Goal: Information Seeking & Learning: Learn about a topic

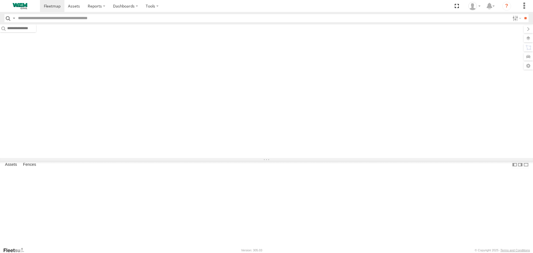
type input "******"
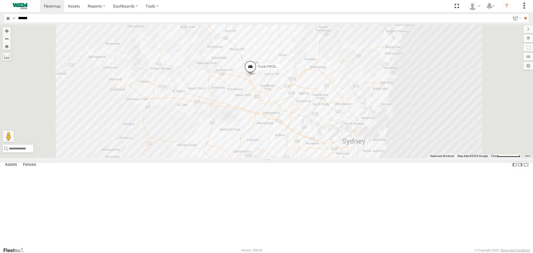
click at [9, 19] on input "button" at bounding box center [7, 18] width 7 height 8
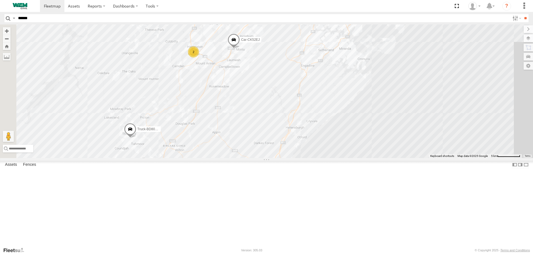
drag, startPoint x: 255, startPoint y: 198, endPoint x: 311, endPoint y: 134, distance: 86.0
click at [311, 134] on div "Truck-FRO52R Car-CK52EJ Truck-BD80MD 2" at bounding box center [266, 90] width 533 height 133
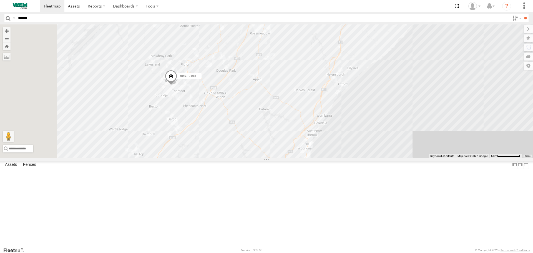
drag, startPoint x: 255, startPoint y: 204, endPoint x: 296, endPoint y: 150, distance: 67.4
click at [296, 150] on div "Truck-FRO52R Car-CK52EJ Truck-BD80MD 2" at bounding box center [266, 90] width 533 height 133
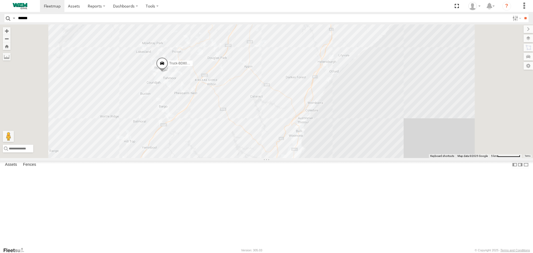
click at [168, 72] on span at bounding box center [162, 64] width 12 height 15
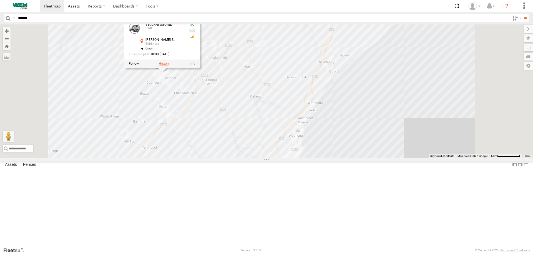
click at [170, 66] on label at bounding box center [164, 64] width 11 height 4
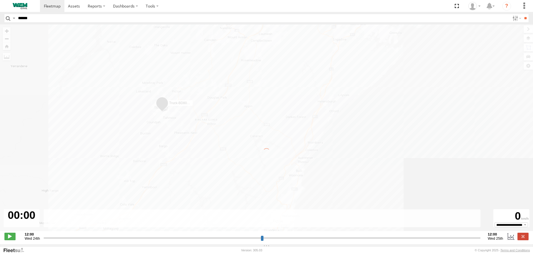
type input "**********"
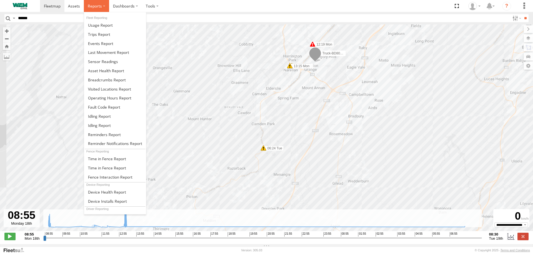
click at [90, 6] on span at bounding box center [95, 5] width 14 height 5
click at [104, 78] on span at bounding box center [107, 79] width 38 height 5
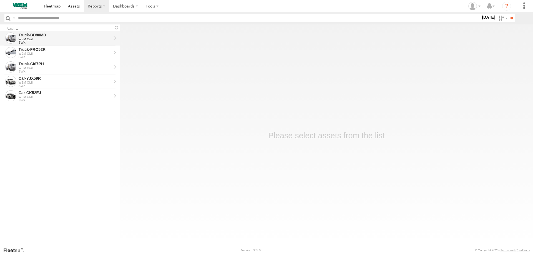
click at [39, 36] on div "Truck-BD80MD" at bounding box center [65, 34] width 93 height 5
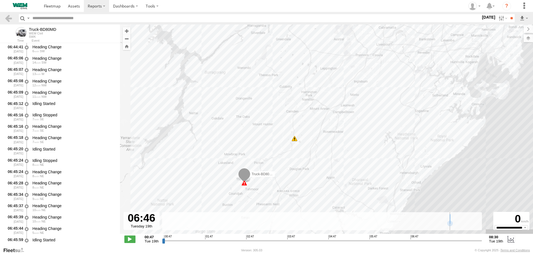
scroll to position [3596, 0]
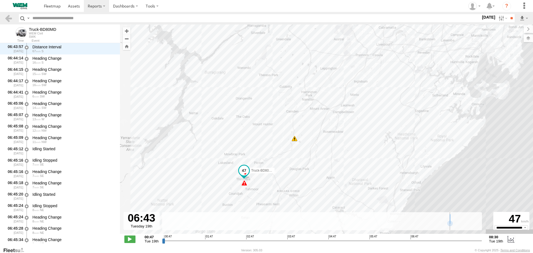
drag, startPoint x: 164, startPoint y: 242, endPoint x: 407, endPoint y: 241, distance: 243.5
click at [407, 241] on input "range" at bounding box center [322, 240] width 320 height 5
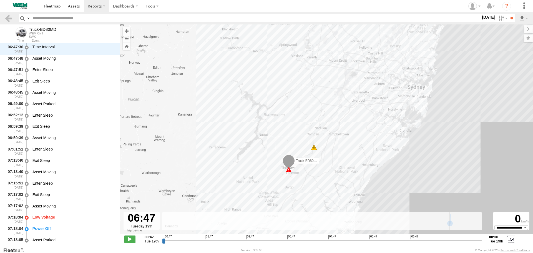
scroll to position [3891, 0]
type input "**********"
click at [411, 240] on input "range" at bounding box center [322, 240] width 320 height 5
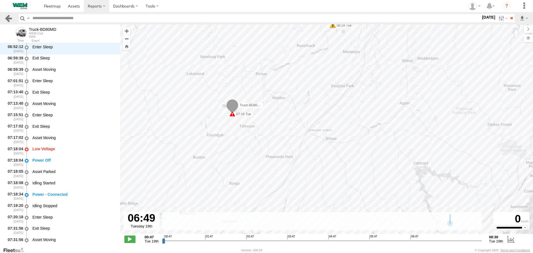
click at [7, 19] on link at bounding box center [8, 18] width 8 height 8
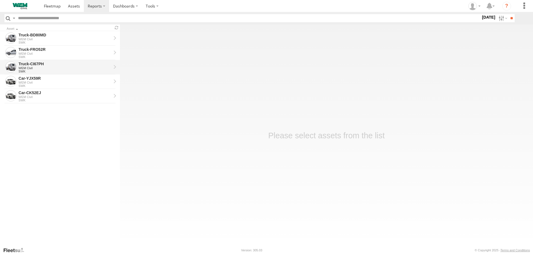
click at [45, 67] on div "WEM Civil" at bounding box center [65, 67] width 93 height 3
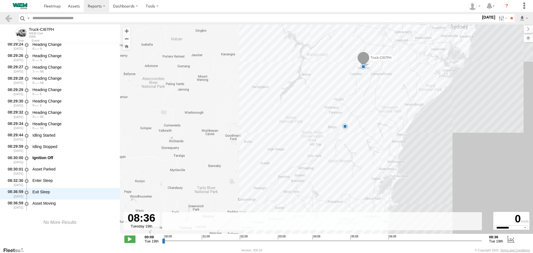
scroll to position [9259, 0]
drag, startPoint x: 166, startPoint y: 241, endPoint x: 478, endPoint y: 242, distance: 312.0
click at [478, 242] on input "range" at bounding box center [322, 240] width 320 height 5
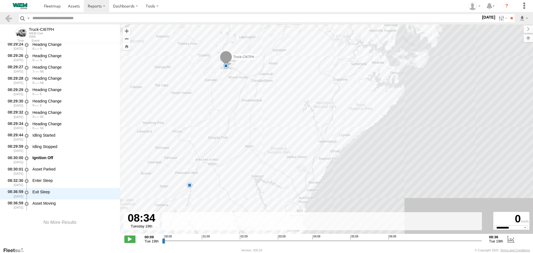
drag, startPoint x: 286, startPoint y: 84, endPoint x: 312, endPoint y: 100, distance: 30.3
click at [312, 100] on div "Truck-CI67PH 06:06 Tue 08:30 Tue" at bounding box center [326, 131] width 413 height 215
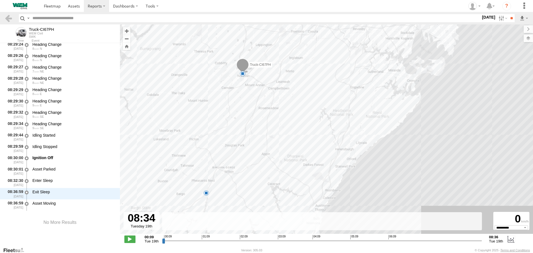
drag, startPoint x: 237, startPoint y: 69, endPoint x: 242, endPoint y: 73, distance: 5.9
click at [242, 73] on span at bounding box center [243, 74] width 6 height 6
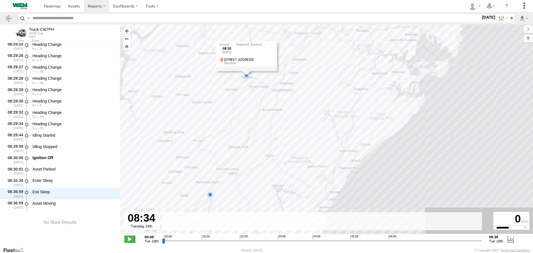
drag, startPoint x: 243, startPoint y: 73, endPoint x: 248, endPoint y: 74, distance: 5.3
click at [248, 71] on div "08:30 Tue 19th Aug 3 Bellingham St Narellan" at bounding box center [246, 56] width 61 height 30
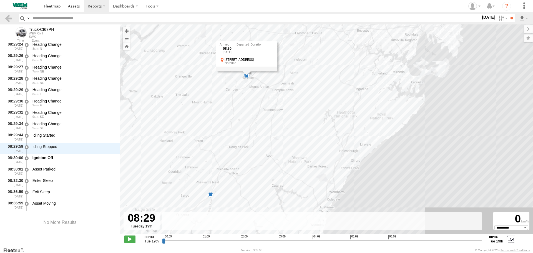
click at [476, 240] on input "range" at bounding box center [322, 240] width 320 height 5
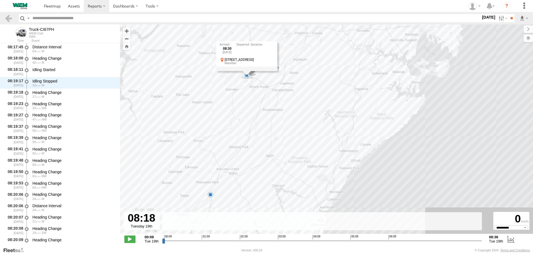
scroll to position [8723, 0]
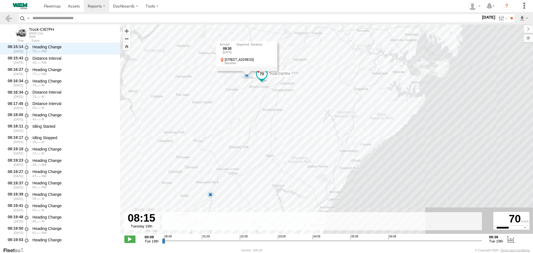
drag, startPoint x: 474, startPoint y: 242, endPoint x: 466, endPoint y: 245, distance: 8.5
click at [466, 243] on input "range" at bounding box center [322, 240] width 320 height 5
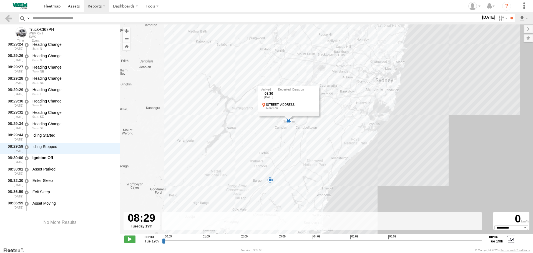
drag, startPoint x: 467, startPoint y: 242, endPoint x: 476, endPoint y: 244, distance: 8.2
click at [476, 243] on input "range" at bounding box center [322, 240] width 320 height 5
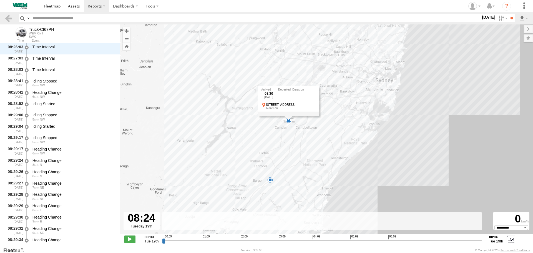
scroll to position [9120, 0]
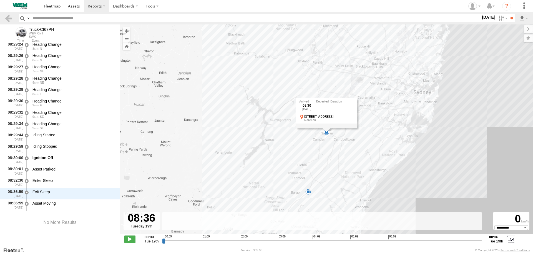
drag, startPoint x: 477, startPoint y: 240, endPoint x: 509, endPoint y: 243, distance: 32.0
type input "**********"
click at [482, 243] on input "range" at bounding box center [322, 240] width 320 height 5
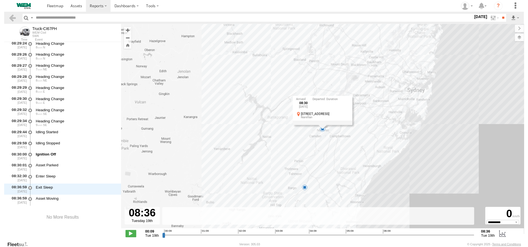
scroll to position [9259, 0]
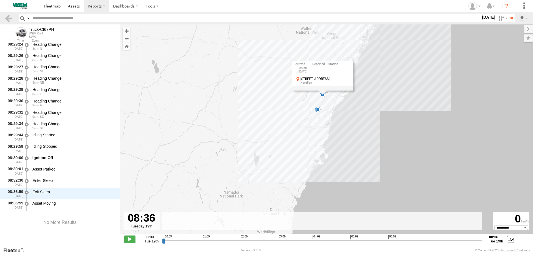
drag, startPoint x: 352, startPoint y: 162, endPoint x: 347, endPoint y: 118, distance: 44.4
click at [347, 118] on div "Truck-CI67PH 06:06 Tue 08:30 Tue 08:30 Tue 19th Aug 3 Bellingham St Narellan" at bounding box center [326, 131] width 413 height 215
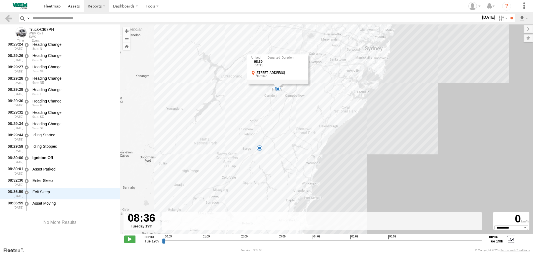
drag, startPoint x: 297, startPoint y: 87, endPoint x: 272, endPoint y: 168, distance: 84.4
click at [272, 168] on div "Truck-CI67PH 06:06 Tue 08:30 Tue 08:30 Tue 19th Aug 3 Bellingham St Narellan" at bounding box center [326, 131] width 413 height 215
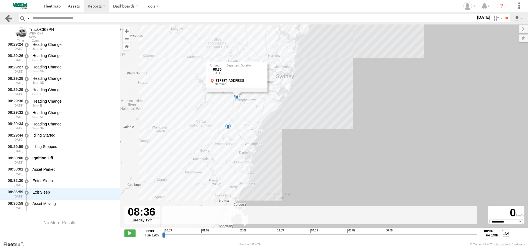
click at [8, 17] on link at bounding box center [8, 18] width 8 height 8
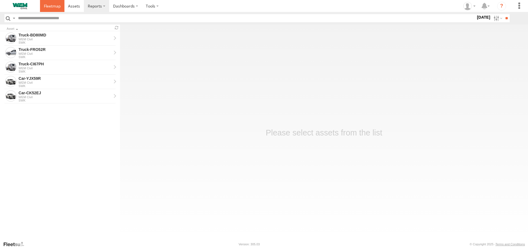
click at [56, 7] on span at bounding box center [52, 5] width 17 height 5
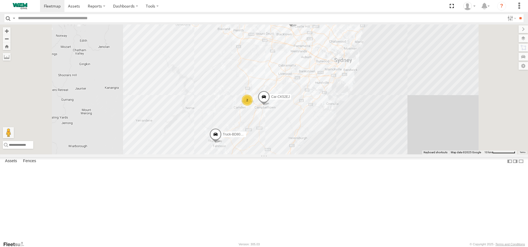
click at [0, 0] on div "Truck-FRO52R" at bounding box center [0, 0] width 0 height 0
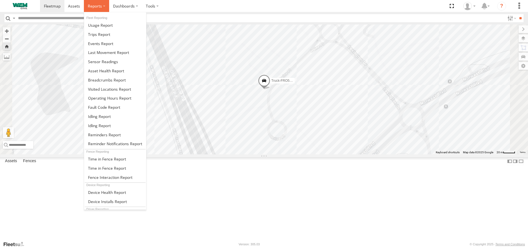
click at [92, 9] on span at bounding box center [95, 5] width 14 height 5
click at [105, 80] on span at bounding box center [107, 79] width 38 height 5
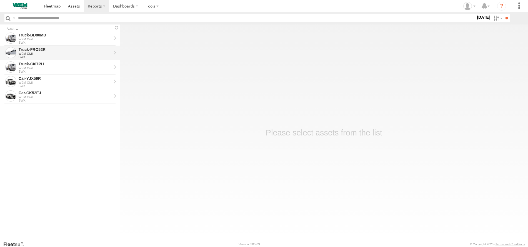
click at [46, 54] on div "WEM Civil" at bounding box center [65, 53] width 93 height 3
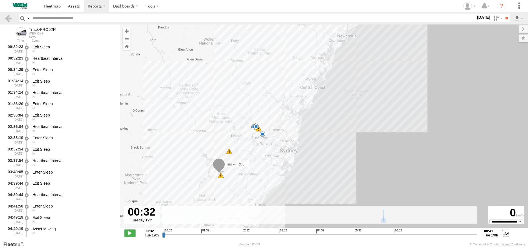
click at [485, 18] on label "[DATE]" at bounding box center [484, 17] width 16 height 6
click at [0, 0] on label at bounding box center [0, 0] width 0 height 0
click at [504, 21] on input "**" at bounding box center [506, 18] width 6 height 8
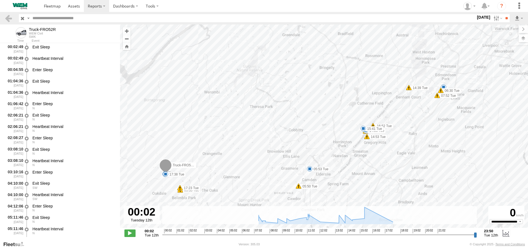
drag, startPoint x: 427, startPoint y: 107, endPoint x: 402, endPoint y: 117, distance: 26.4
click at [403, 117] on div "Truck-FRO52R 05:53 Tue 15 14:56 Tue 15:41 Tue 17:28 Tue 17:32 Tue 17:33 Tue 17:…" at bounding box center [324, 128] width 408 height 209
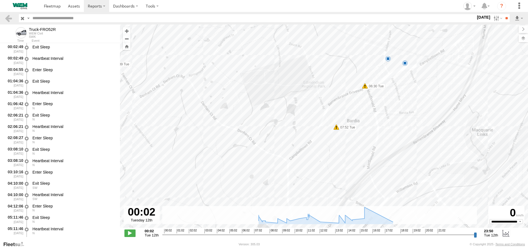
drag, startPoint x: 406, startPoint y: 81, endPoint x: 405, endPoint y: 115, distance: 34.2
click at [405, 115] on div "Truck-FRO52R 05:53 Tue 14:56 Tue 15:41 Tue 17:28 Tue 17:32 Tue 17:33 Tue 17:38 …" at bounding box center [324, 128] width 408 height 209
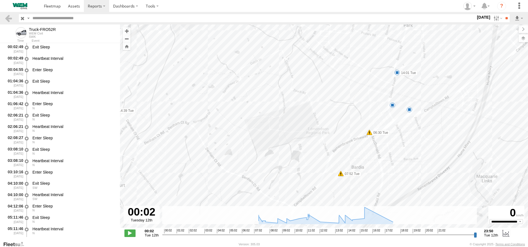
drag, startPoint x: 403, startPoint y: 99, endPoint x: 406, endPoint y: 137, distance: 37.6
click at [406, 137] on div "Truck-FRO52R 05:53 Tue 14:56 Tue 15:41 Tue 17:28 Tue 17:32 Tue 17:33 Tue 17:38 …" at bounding box center [324, 128] width 408 height 209
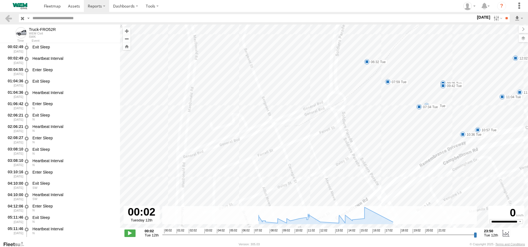
drag, startPoint x: 378, startPoint y: 104, endPoint x: 388, endPoint y: 174, distance: 70.4
click at [388, 174] on div "Truck-FRO52R 05:53 Tue 14:56 Tue 15:41 Tue 17:28 Tue 17:32 Tue 17:33 Tue 17:38 …" at bounding box center [324, 128] width 408 height 209
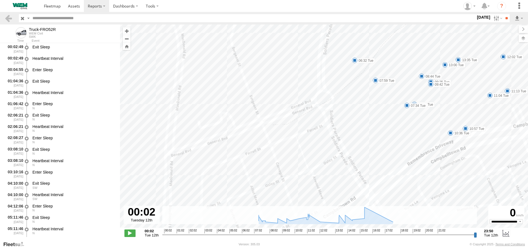
drag, startPoint x: 368, startPoint y: 109, endPoint x: 335, endPoint y: 105, distance: 33.5
click at [335, 105] on div "Truck-FRO52R 05:53 Tue 14:56 Tue 15:41 Tue 17:28 Tue 17:32 Tue 17:33 Tue 17:38 …" at bounding box center [324, 128] width 408 height 209
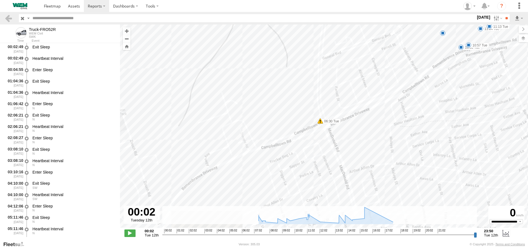
drag, startPoint x: 325, startPoint y: 150, endPoint x: 382, endPoint y: 76, distance: 93.9
click at [382, 76] on div "Truck-FRO52R 05:53 Tue 14:56 Tue 15:41 Tue 17:28 Tue 17:32 Tue 17:33 Tue 17:38 …" at bounding box center [324, 128] width 408 height 209
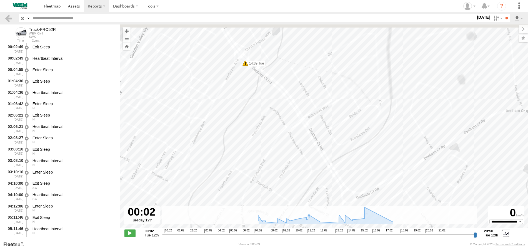
drag, startPoint x: 227, startPoint y: 87, endPoint x: 230, endPoint y: 187, distance: 100.6
click at [230, 187] on div "Truck-FRO52R 05:53 Tue 14:56 Tue 15:41 Tue 17:28 Tue 17:32 Tue 17:33 Tue 17:38 …" at bounding box center [324, 128] width 408 height 209
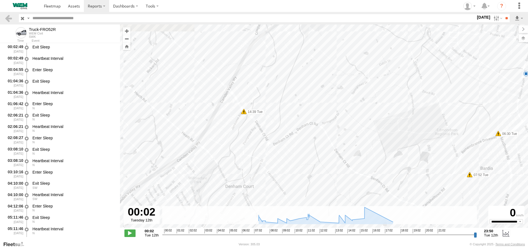
drag, startPoint x: 468, startPoint y: 91, endPoint x: 225, endPoint y: 105, distance: 243.3
click at [225, 105] on div "Truck-FRO52R 05:53 Tue 14:56 Tue 15:41 Tue 17:28 Tue 17:32 Tue 17:33 Tue 17:38 …" at bounding box center [324, 128] width 408 height 209
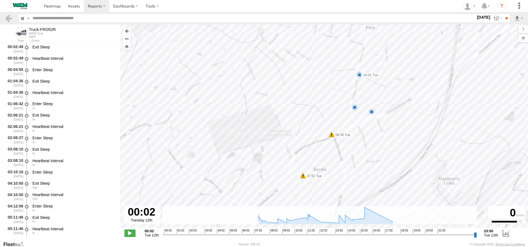
click at [484, 18] on label "[DATE]" at bounding box center [484, 17] width 16 height 6
click at [0, 0] on label at bounding box center [0, 0] width 0 height 0
click at [503, 18] on input "**" at bounding box center [506, 18] width 6 height 8
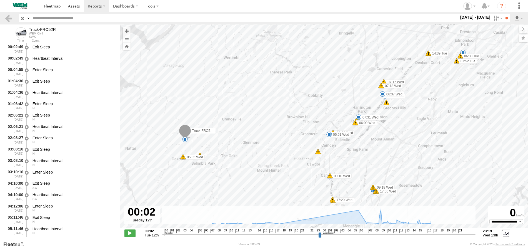
click at [481, 18] on label "[DATE] - [DATE]" at bounding box center [475, 17] width 32 height 6
click at [0, 0] on label at bounding box center [0, 0] width 0 height 0
click at [503, 19] on input "**" at bounding box center [506, 18] width 6 height 8
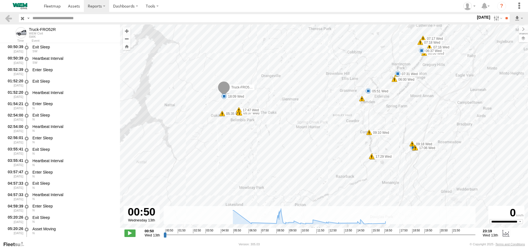
drag, startPoint x: 412, startPoint y: 135, endPoint x: 410, endPoint y: 114, distance: 21.8
click at [411, 115] on div "Truck-FRO52R 05:51 Wed 06:37 Wed 07:31 Wed 16 18:04 Wed 18:09 Wed 05:35 Wed 05:…" at bounding box center [324, 128] width 408 height 209
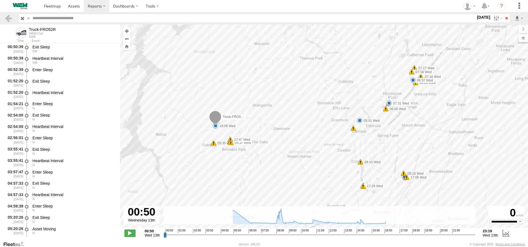
drag, startPoint x: 425, startPoint y: 90, endPoint x: 420, endPoint y: 114, distance: 24.5
click at [420, 114] on div "Truck-FRO52R 05:51 Wed 06:37 Wed 07:31 Wed 16 18:04 Wed 18:09 Wed 05:35 Wed 05:…" at bounding box center [324, 128] width 408 height 209
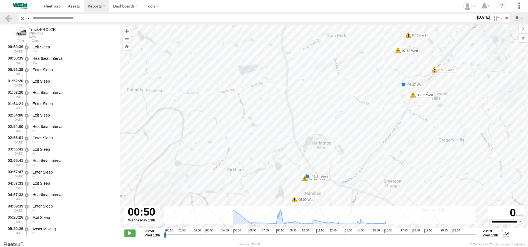
drag, startPoint x: 416, startPoint y: 88, endPoint x: 408, endPoint y: 130, distance: 43.2
click at [407, 134] on div "Truck-FRO52R 05:51 Wed 06:37 Wed 07:31 Wed 18:04 Wed 18:09 Wed 05:35 Wed 05:36 …" at bounding box center [324, 128] width 408 height 209
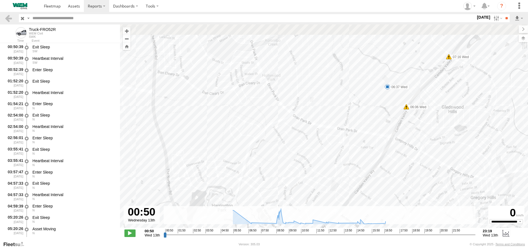
drag, startPoint x: 418, startPoint y: 102, endPoint x: 410, endPoint y: 145, distance: 43.4
click at [410, 145] on div "Truck-FRO52R 05:51 Wed 06:37 Wed 07:31 Wed 18:04 Wed 18:09 Wed 05:35 Wed 05:36 …" at bounding box center [324, 128] width 408 height 209
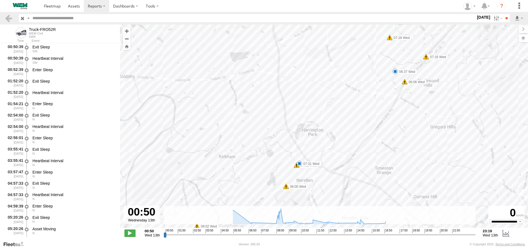
drag, startPoint x: 368, startPoint y: 149, endPoint x: 387, endPoint y: 89, distance: 63.3
click at [387, 89] on div "Truck-FRO52R 05:51 Wed 06:37 Wed 07:31 Wed 18:04 Wed 18:09 Wed 05:35 Wed 05:36 …" at bounding box center [324, 128] width 408 height 209
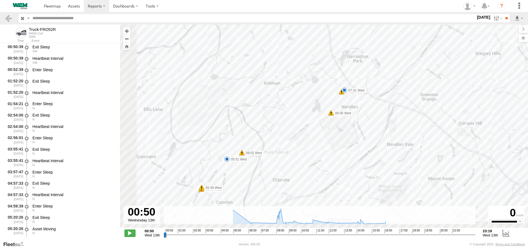
drag, startPoint x: 346, startPoint y: 144, endPoint x: 385, endPoint y: 94, distance: 62.7
click at [382, 97] on div "Truck-FRO52R 05:51 Wed 06:37 Wed 07:31 Wed 18:04 Wed 18:09 Wed 05:35 Wed 05:36 …" at bounding box center [324, 128] width 408 height 209
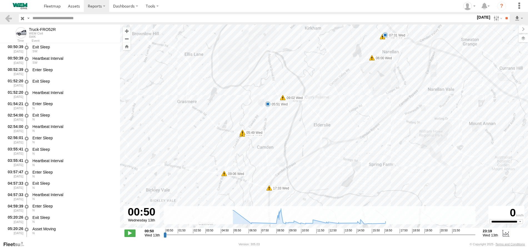
drag, startPoint x: 306, startPoint y: 149, endPoint x: 360, endPoint y: 87, distance: 82.3
click at [353, 92] on div "Truck-FRO52R 05:51 Wed 06:37 Wed 07:31 Wed 18:04 Wed 18:09 Wed 05:35 Wed 05:36 …" at bounding box center [324, 128] width 408 height 209
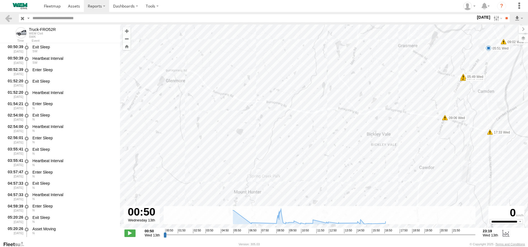
drag, startPoint x: 237, startPoint y: 142, endPoint x: 402, endPoint y: 132, distance: 164.9
click at [402, 132] on div "Truck-FRO52R 05:51 Wed 06:37 Wed 07:31 Wed 18:04 Wed 18:09 Wed 05:35 Wed 05:36 …" at bounding box center [324, 128] width 408 height 209
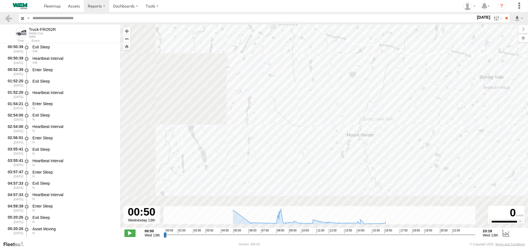
drag, startPoint x: 208, startPoint y: 145, endPoint x: 373, endPoint y: 73, distance: 180.4
click at [369, 74] on div "Truck-FRO52R 05:51 Wed 06:37 Wed 07:31 Wed 18:04 Wed 18:09 Wed 05:35 Wed 05:36 …" at bounding box center [324, 128] width 408 height 209
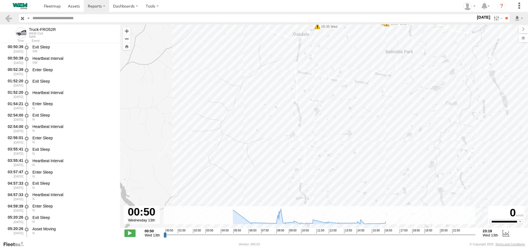
drag, startPoint x: 304, startPoint y: 94, endPoint x: 261, endPoint y: 162, distance: 80.7
click at [261, 162] on div "Truck-FRO52R 05:51 Wed 06:37 Wed 07:31 Wed 18:04 Wed 18:09 Wed 05:35 Wed 05:36 …" at bounding box center [324, 128] width 408 height 209
drag, startPoint x: 328, startPoint y: 101, endPoint x: 263, endPoint y: 139, distance: 75.4
click at [263, 139] on div "Truck-FRO52R 05:51 Wed 06:37 Wed 07:31 Wed 18:04 Wed 18:09 Wed 05:35 Wed 05:36 …" at bounding box center [324, 128] width 408 height 209
click at [480, 18] on label "[DATE]" at bounding box center [484, 17] width 16 height 6
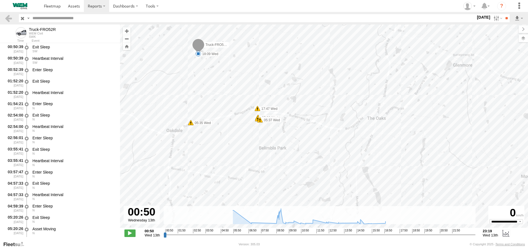
click at [0, 0] on label at bounding box center [0, 0] width 0 height 0
click at [507, 18] on input "**" at bounding box center [506, 18] width 6 height 8
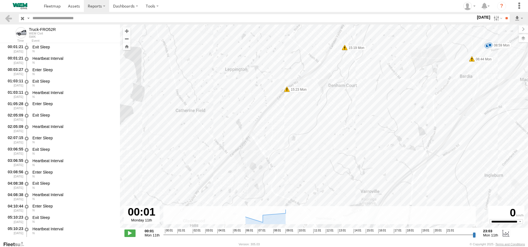
drag, startPoint x: 402, startPoint y: 119, endPoint x: 345, endPoint y: 154, distance: 67.1
click at [345, 154] on div "Truck-FRO52R 05:43 Mon 05:49 Mon 06:47 Mon 07:16 Mon 08:59 Mon 16:03 Mon 05:28 …" at bounding box center [324, 128] width 408 height 209
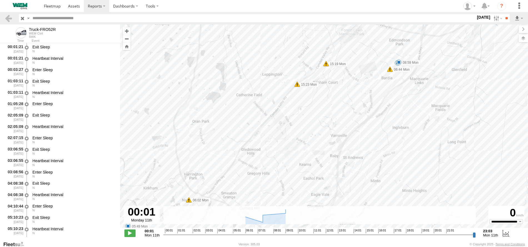
click at [481, 17] on label "11 Aug 25" at bounding box center [484, 17] width 16 height 6
click at [0, 0] on label at bounding box center [0, 0] width 0 height 0
click at [503, 19] on input "**" at bounding box center [506, 18] width 6 height 8
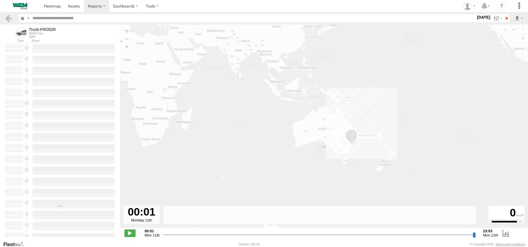
type input "**********"
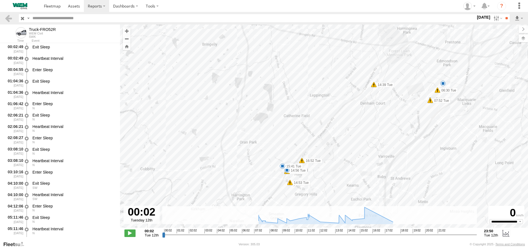
drag, startPoint x: 444, startPoint y: 96, endPoint x: 393, endPoint y: 129, distance: 60.9
click at [393, 129] on div "Truck-FRO52R 05:53 Tue 14:56 Tue 15:41 Tue 17:28 Tue 17:32 Tue 17:33 Tue 17:38 …" at bounding box center [324, 128] width 408 height 209
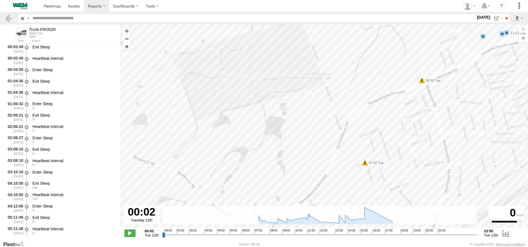
drag, startPoint x: 399, startPoint y: 76, endPoint x: 420, endPoint y: 93, distance: 27.0
click at [420, 94] on div "Truck-FRO52R 05:53 Tue 14:56 Tue 15:41 Tue 17:28 Tue 17:32 Tue 17:33 Tue 17:38 …" at bounding box center [324, 128] width 408 height 209
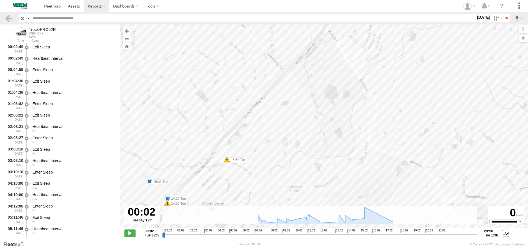
drag, startPoint x: 303, startPoint y: 125, endPoint x: 218, endPoint y: 196, distance: 111.2
click at [220, 195] on div "Truck-FRO52R 05:53 Tue 14:56 Tue 15:41 Tue 17:28 Tue 17:32 Tue 17:33 Tue 17:38 …" at bounding box center [324, 128] width 408 height 209
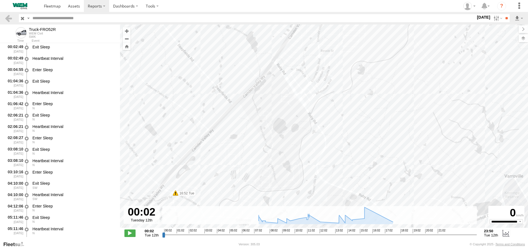
drag, startPoint x: 283, startPoint y: 92, endPoint x: 221, endPoint y: 147, distance: 82.2
click at [223, 143] on div "Truck-FRO52R 05:53 Tue 14:56 Tue 15:41 Tue 17:28 Tue 17:32 Tue 17:33 Tue 17:38 …" at bounding box center [324, 128] width 408 height 209
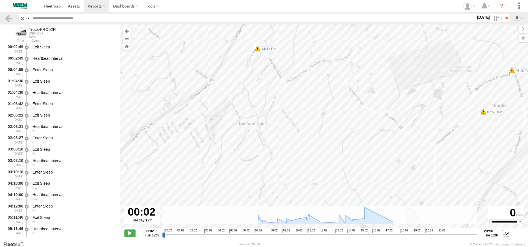
drag, startPoint x: 273, startPoint y: 94, endPoint x: 192, endPoint y: 138, distance: 92.1
click at [192, 139] on div "Truck-FRO52R 05:53 Tue 14:56 Tue 15:41 Tue 17:28 Tue 17:32 Tue 17:33 Tue 17:38 …" at bounding box center [324, 128] width 408 height 209
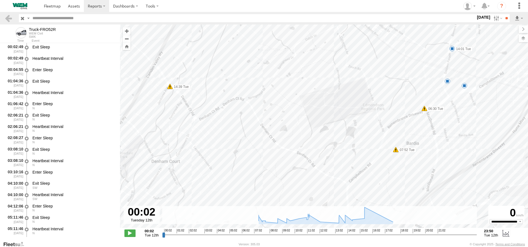
drag, startPoint x: 263, startPoint y: 140, endPoint x: 238, endPoint y: 130, distance: 27.4
click at [238, 130] on div "Truck-FRO52R 05:53 Tue 14:56 Tue 15:41 Tue 17:28 Tue 17:32 Tue 17:33 Tue 17:38 …" at bounding box center [324, 128] width 408 height 209
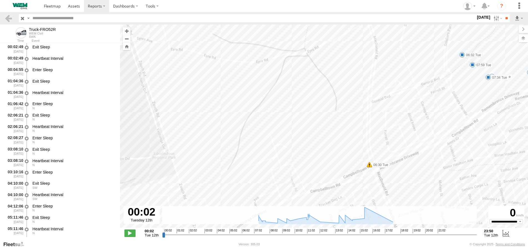
drag, startPoint x: 425, startPoint y: 106, endPoint x: 377, endPoint y: 192, distance: 98.1
click at [377, 192] on div "Truck-FRO52R 05:53 Tue 14:56 Tue 15:41 Tue 17:28 Tue 17:32 Tue 17:33 Tue 17:38 …" at bounding box center [324, 128] width 408 height 209
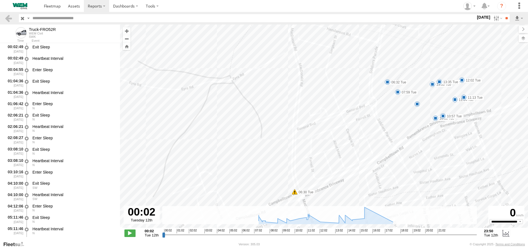
drag, startPoint x: 468, startPoint y: 94, endPoint x: 393, endPoint y: 121, distance: 79.2
click at [393, 121] on div "Truck-FRO52R 05:53 Tue 14:56 Tue 15:41 Tue 17:28 Tue 17:32 Tue 17:33 Tue 17:38 …" at bounding box center [324, 128] width 408 height 209
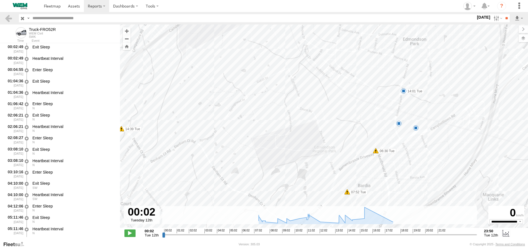
drag, startPoint x: 361, startPoint y: 141, endPoint x: 366, endPoint y: 136, distance: 6.7
click at [366, 136] on div "Truck-FRO52R 05:53 Tue 14:56 Tue 15:41 Tue 17:28 Tue 17:32 Tue 17:33 Tue 17:38 …" at bounding box center [324, 128] width 408 height 209
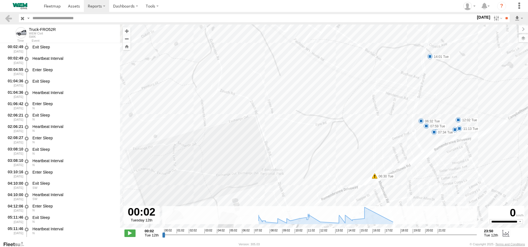
drag, startPoint x: 366, startPoint y: 138, endPoint x: 376, endPoint y: 122, distance: 18.9
click at [376, 122] on div "Truck-FRO52R 05:53 Tue 14:56 Tue 15:41 Tue 17:28 Tue 17:32 Tue 17:33 Tue 17:38 …" at bounding box center [324, 128] width 408 height 209
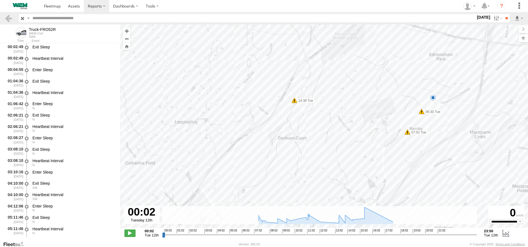
drag, startPoint x: 309, startPoint y: 146, endPoint x: 378, endPoint y: 106, distance: 79.3
click at [375, 108] on div "Truck-FRO52R 05:53 Tue 14:56 Tue 15:41 Tue 17:28 Tue 17:32 Tue 17:33 Tue 17:38 …" at bounding box center [324, 128] width 408 height 209
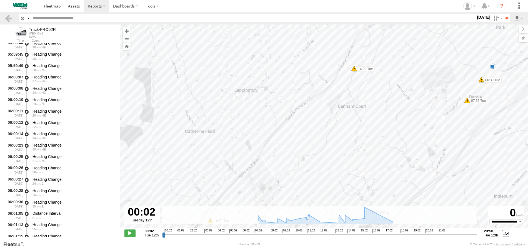
scroll to position [2498, 0]
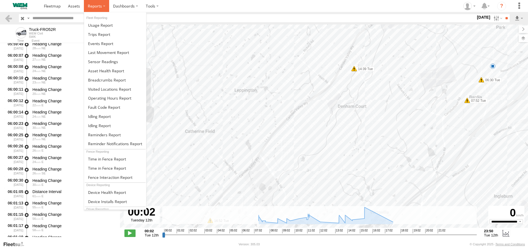
click at [97, 7] on span at bounding box center [95, 5] width 14 height 5
click at [101, 80] on span at bounding box center [107, 79] width 38 height 5
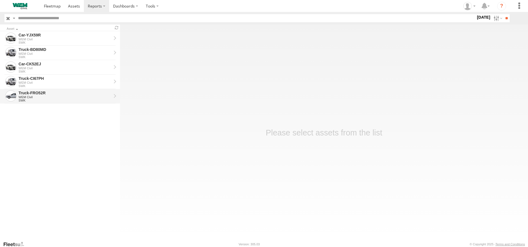
click at [51, 95] on div "Truck-FRO52R" at bounding box center [65, 92] width 93 height 5
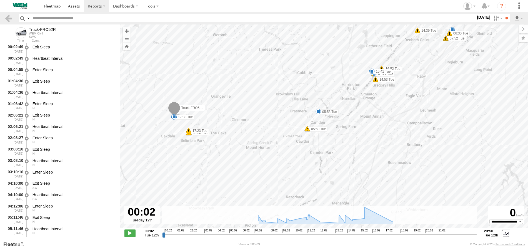
drag, startPoint x: 244, startPoint y: 137, endPoint x: 234, endPoint y: 88, distance: 50.0
click at [234, 88] on div "Truck-FRO52R 05:38 Tue 05:50 Tue 05:53 Tue 06:30 Tue 07:52 Tue 14:39 Tue 14:53 …" at bounding box center [324, 128] width 408 height 209
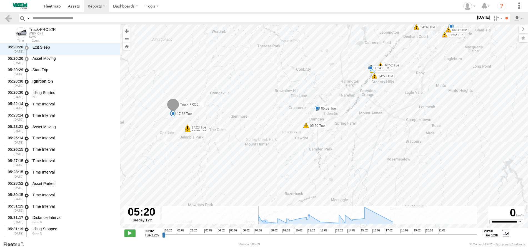
scroll to position [352, 0]
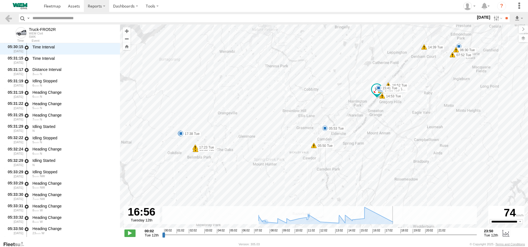
drag, startPoint x: 163, startPoint y: 235, endPoint x: 384, endPoint y: 228, distance: 221.4
click at [384, 232] on input "range" at bounding box center [319, 234] width 314 height 5
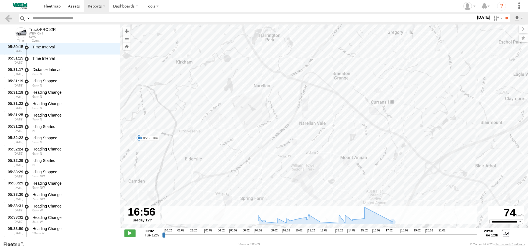
drag, startPoint x: 370, startPoint y: 111, endPoint x: 355, endPoint y: 198, distance: 88.4
click at [355, 198] on div "Truck-FRO52R 05:38 Tue 05:50 Tue 05:53 Tue 06:30 Tue 07:52 Tue 14:39 Tue 14:53 …" at bounding box center [324, 128] width 408 height 209
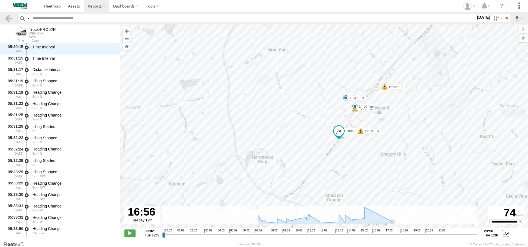
drag, startPoint x: 353, startPoint y: 91, endPoint x: 363, endPoint y: 153, distance: 62.8
click at [363, 153] on div "Truck-FRO52R 05:38 Tue 05:50 Tue 05:53 Tue 06:30 Tue 07:52 Tue 14:39 Tue 14:53 …" at bounding box center [324, 128] width 408 height 209
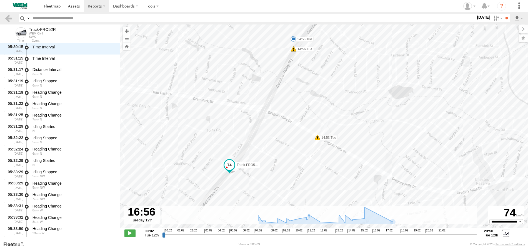
drag, startPoint x: 361, startPoint y: 118, endPoint x: 418, endPoint y: 154, distance: 68.1
click at [418, 154] on div "Truck-FRO52R 05:38 Tue 05:50 Tue 05:53 Tue 06:30 Tue 07:52 Tue 14:39 Tue 14:53 …" at bounding box center [324, 128] width 408 height 209
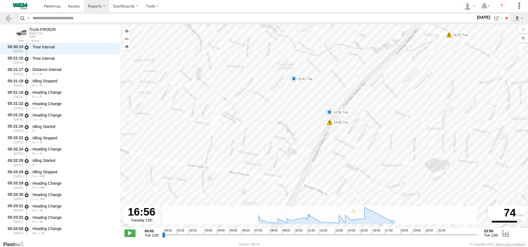
drag, startPoint x: 334, startPoint y: 96, endPoint x: 371, endPoint y: 170, distance: 82.6
click at [372, 172] on div "Truck-FRO52R 05:38 Tue 05:50 Tue 05:53 Tue 06:30 Tue 07:52 Tue 14:39 Tue 14:53 …" at bounding box center [324, 128] width 408 height 209
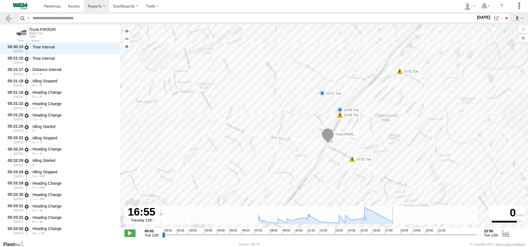
click at [384, 234] on input "range" at bounding box center [319, 234] width 314 height 5
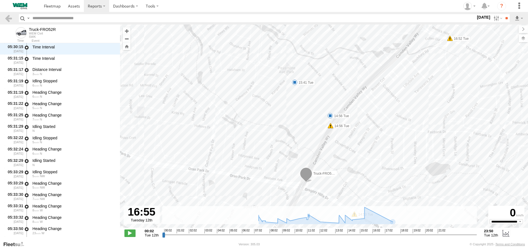
click at [387, 233] on input "range" at bounding box center [319, 234] width 314 height 5
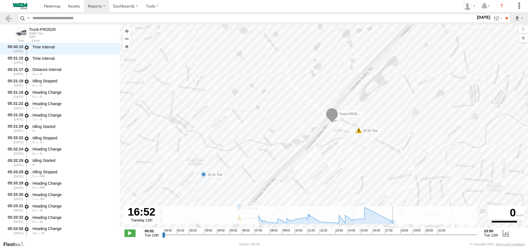
click at [384, 234] on input "range" at bounding box center [319, 234] width 314 height 5
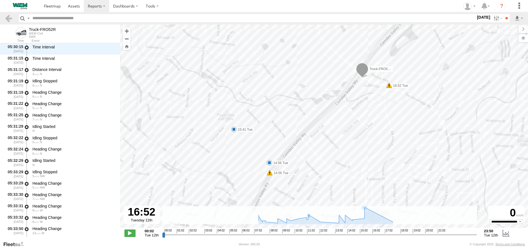
drag, startPoint x: 335, startPoint y: 161, endPoint x: 364, endPoint y: 121, distance: 49.5
click at [364, 121] on div "Truck-FRO52R 05:38 Tue 05:50 Tue 05:53 Tue 06:30 Tue 07:52 Tue 14:39 Tue 14:53 …" at bounding box center [324, 128] width 408 height 209
click at [481, 17] on label "[DATE]" at bounding box center [484, 17] width 16 height 6
click at [0, 0] on label at bounding box center [0, 0] width 0 height 0
click at [504, 17] on input "**" at bounding box center [506, 18] width 6 height 8
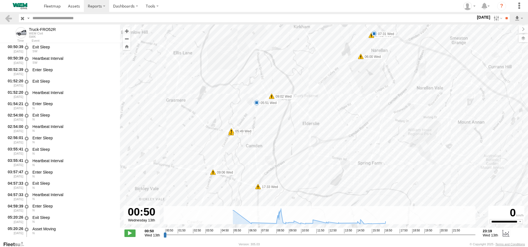
drag, startPoint x: 386, startPoint y: 115, endPoint x: 316, endPoint y: 189, distance: 101.9
click at [316, 197] on div "Truck-FRO52R 05:51 Wed 06:37 Wed 07:31 Wed 18:04 Wed 18:09 Wed 05:35 Wed 05:36 …" at bounding box center [324, 128] width 408 height 209
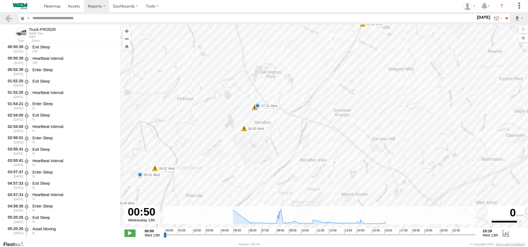
drag, startPoint x: 356, startPoint y: 115, endPoint x: 245, endPoint y: 187, distance: 132.5
click at [245, 187] on div "Truck-FRO52R 05:51 Wed 06:37 Wed 07:31 Wed 18:04 Wed 18:09 Wed 05:35 Wed 05:36 …" at bounding box center [324, 128] width 408 height 209
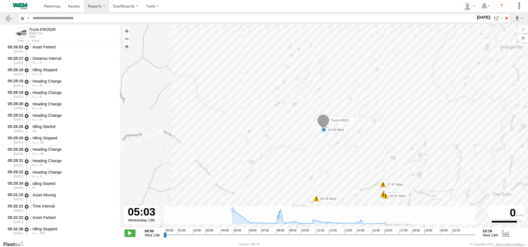
scroll to position [1134, 0]
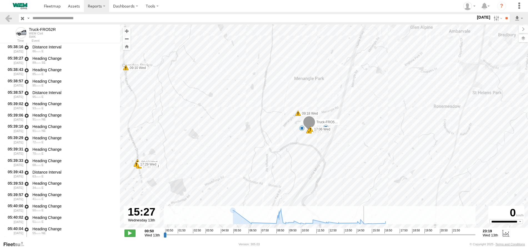
drag, startPoint x: 167, startPoint y: 233, endPoint x: 365, endPoint y: 214, distance: 199.7
click at [365, 232] on input "range" at bounding box center [320, 234] width 312 height 5
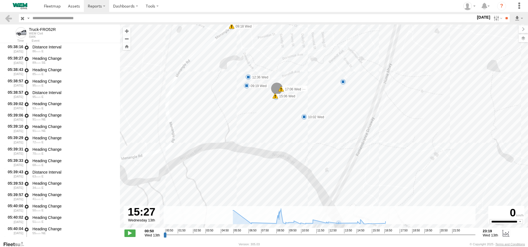
drag, startPoint x: 311, startPoint y: 126, endPoint x: 330, endPoint y: 185, distance: 62.2
click at [335, 185] on div "Truck-FRO52R 05:51 Wed 06:37 Wed 07:31 Wed 18:04 Wed 18:09 Wed 05:35 Wed 05:36 …" at bounding box center [324, 128] width 408 height 209
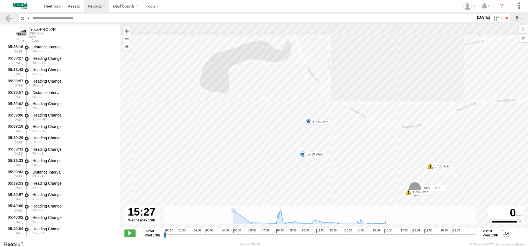
drag, startPoint x: 240, startPoint y: 146, endPoint x: 217, endPoint y: 225, distance: 82.1
click at [220, 245] on body "?" at bounding box center [264, 123] width 528 height 247
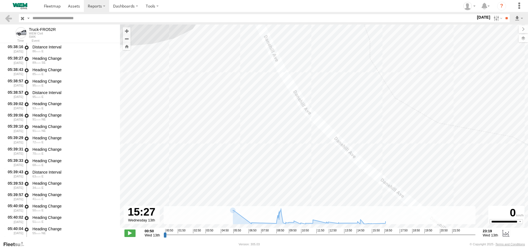
drag, startPoint x: 278, startPoint y: 116, endPoint x: 275, endPoint y: 133, distance: 17.0
click at [275, 133] on div "Truck-FRO52R 05:51 Wed 06:37 Wed 07:31 Wed 18:04 Wed 18:09 Wed 05:35 Wed 05:36 …" at bounding box center [324, 128] width 408 height 209
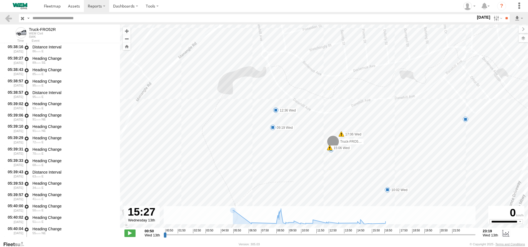
drag, startPoint x: 307, startPoint y: 112, endPoint x: 284, endPoint y: 84, distance: 36.1
click at [284, 84] on div "Truck-FRO52R 05:51 Wed 06:37 Wed 07:31 Wed 18:04 Wed 18:09 Wed 05:35 Wed 05:36 …" at bounding box center [324, 128] width 408 height 209
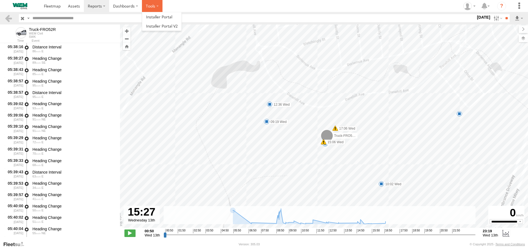
click at [154, 8] on label at bounding box center [152, 6] width 21 height 12
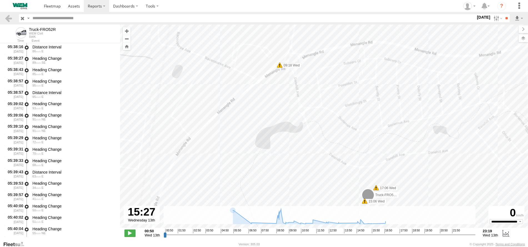
drag, startPoint x: 250, startPoint y: 127, endPoint x: 249, endPoint y: 166, distance: 39.2
click at [249, 166] on div "Truck-FRO52R 05:51 Wed 06:37 Wed 07:31 Wed 18:04 Wed 18:09 Wed 05:35 Wed 05:36 …" at bounding box center [324, 128] width 408 height 209
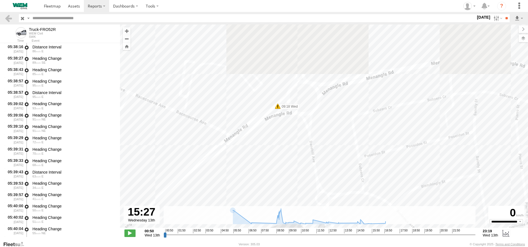
drag, startPoint x: 265, startPoint y: 122, endPoint x: 251, endPoint y: 185, distance: 65.4
click at [251, 185] on div "Truck-FRO52R 05:51 Wed 06:37 Wed 07:31 Wed 18:04 Wed 18:09 Wed 05:35 Wed 05:36 …" at bounding box center [324, 128] width 408 height 209
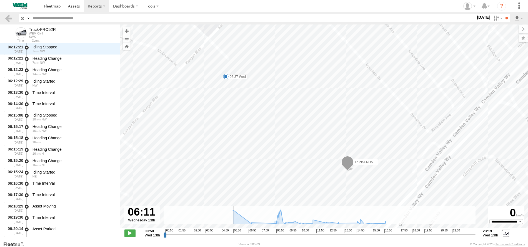
scroll to position [2995, 0]
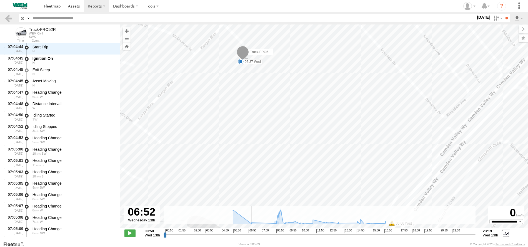
drag, startPoint x: 365, startPoint y: 235, endPoint x: 248, endPoint y: 227, distance: 117.2
click at [248, 232] on input "range" at bounding box center [320, 234] width 312 height 5
drag, startPoint x: 247, startPoint y: 233, endPoint x: 251, endPoint y: 232, distance: 4.1
click at [251, 232] on input "range" at bounding box center [320, 234] width 312 height 5
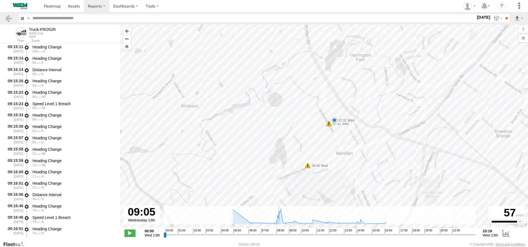
scroll to position [8890, 0]
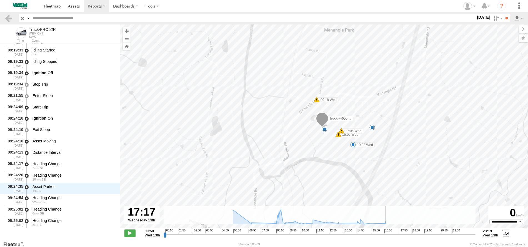
drag, startPoint x: 252, startPoint y: 233, endPoint x: 391, endPoint y: 232, distance: 139.1
click at [391, 232] on input "range" at bounding box center [320, 234] width 312 height 5
click at [485, 19] on label "13 Aug 25" at bounding box center [484, 17] width 16 height 6
click at [0, 0] on label at bounding box center [0, 0] width 0 height 0
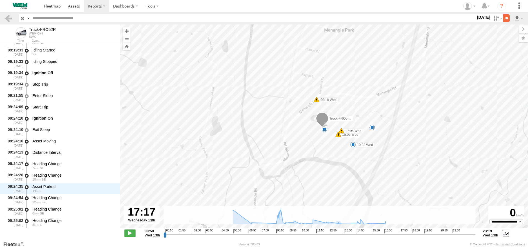
click at [504, 19] on input "**" at bounding box center [506, 18] width 6 height 8
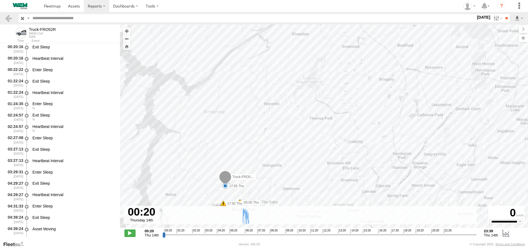
drag, startPoint x: 301, startPoint y: 125, endPoint x: 267, endPoint y: 190, distance: 72.9
click at [267, 190] on div "Truck-FRO52R 06:01 Thu 06:38 Thu 17:55 Thu 05:00 Thu 05:00 Thu 06:20 Thu 06:28 …" at bounding box center [324, 128] width 408 height 209
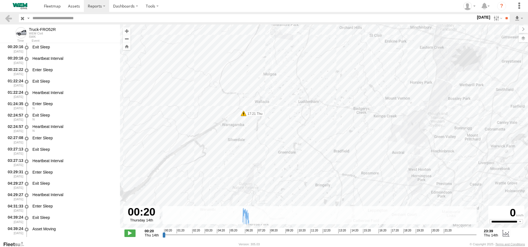
drag, startPoint x: 283, startPoint y: 151, endPoint x: 278, endPoint y: 164, distance: 14.1
click at [278, 164] on div "Truck-FRO52R 06:01 Thu 06:38 Thu 17:55 Thu 05:00 Thu 05:00 Thu 06:20 Thu 06:28 …" at bounding box center [324, 128] width 408 height 209
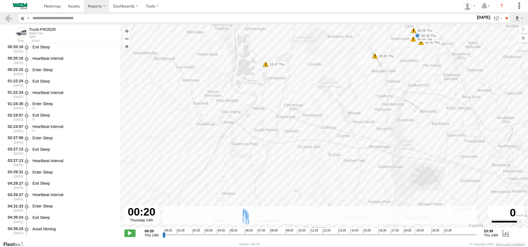
drag, startPoint x: 302, startPoint y: 104, endPoint x: 258, endPoint y: 136, distance: 55.0
click at [260, 135] on div "Truck-FRO52R 06:01 Thu 06:38 Thu 17:55 Thu 05:00 Thu 05:00 Thu 06:20 Thu 06:28 …" at bounding box center [324, 128] width 408 height 209
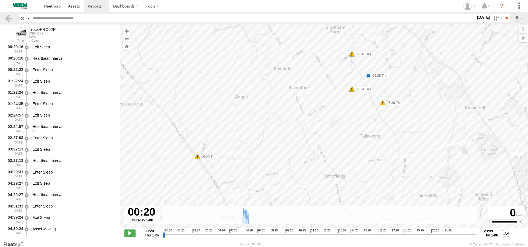
drag, startPoint x: 306, startPoint y: 139, endPoint x: 298, endPoint y: 151, distance: 14.6
click at [298, 151] on div "Truck-FRO52R 06:01 Thu 06:38 Thu 17:55 Thu 05:00 Thu 05:00 Thu 06:20 Thu 06:28 …" at bounding box center [324, 128] width 408 height 209
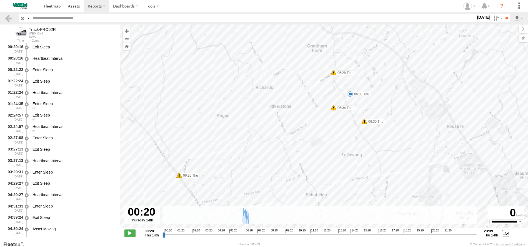
drag, startPoint x: 325, startPoint y: 107, endPoint x: 303, endPoint y: 129, distance: 31.2
click at [304, 129] on div "Truck-FRO52R 06:01 Thu 06:38 Thu 17:55 Thu 05:00 Thu 05:00 Thu 06:20 Thu 06:28 …" at bounding box center [324, 128] width 408 height 209
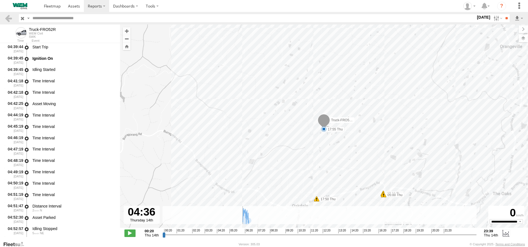
scroll to position [1517, 0]
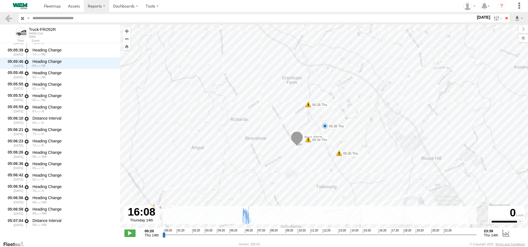
drag, startPoint x: 164, startPoint y: 233, endPoint x: 374, endPoint y: 231, distance: 211.0
click at [374, 232] on input "range" at bounding box center [319, 234] width 314 height 5
click at [503, 19] on input "**" at bounding box center [506, 18] width 6 height 8
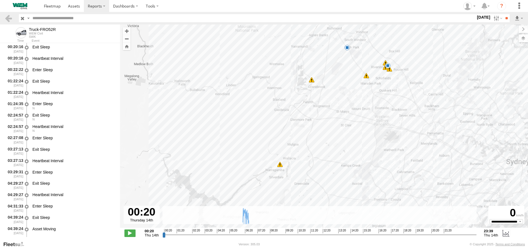
click at [343, 158] on div "Truck-FRO52R 06:01 Thu 06:38 Thu 17:55 Thu 05:00 Thu 05:00 Thu 06:20 Thu 06:28 …" at bounding box center [324, 128] width 408 height 209
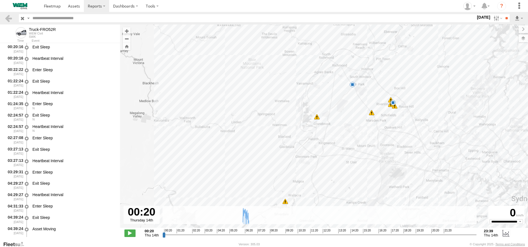
drag, startPoint x: 330, startPoint y: 98, endPoint x: 337, endPoint y: 147, distance: 50.0
click at [337, 147] on div "Truck-FRO52R 06:01 Thu 06:38 Thu 17:55 Thu 05:00 Thu 05:00 Thu 06:20 Thu 06:28 …" at bounding box center [324, 128] width 408 height 209
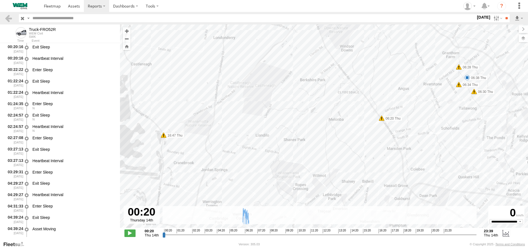
drag, startPoint x: 426, startPoint y: 120, endPoint x: 400, endPoint y: 144, distance: 35.4
click at [400, 144] on div "Truck-FRO52R 06:01 Thu 06:38 Thu 17:55 Thu 05:00 Thu 05:00 Thu 06:20 Thu 06:28 …" at bounding box center [324, 128] width 408 height 209
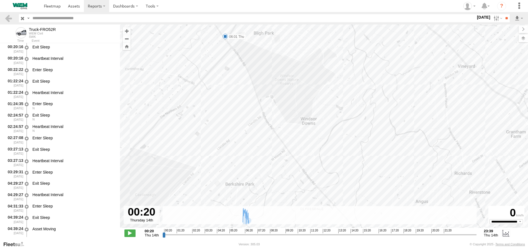
drag, startPoint x: 235, startPoint y: 143, endPoint x: 321, endPoint y: 218, distance: 113.7
click at [324, 230] on div "To navigate the map with touch gestures double-tap and hold your finger on the …" at bounding box center [324, 132] width 408 height 216
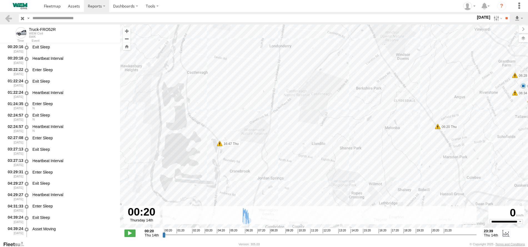
drag, startPoint x: 331, startPoint y: 82, endPoint x: 351, endPoint y: 66, distance: 26.4
click at [351, 66] on div "Truck-FRO52R 06:01 Thu 06:38 Thu 17:55 Thu 05:00 Thu 05:00 Thu 06:20 Thu 06:28 …" at bounding box center [324, 128] width 408 height 209
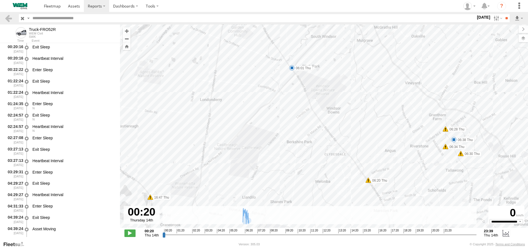
drag, startPoint x: 341, startPoint y: 87, endPoint x: 262, endPoint y: 144, distance: 97.0
click at [262, 144] on div "Truck-FRO52R 06:01 Thu 06:38 Thu 17:55 Thu 05:00 Thu 05:00 Thu 06:20 Thu 06:28 …" at bounding box center [324, 128] width 408 height 209
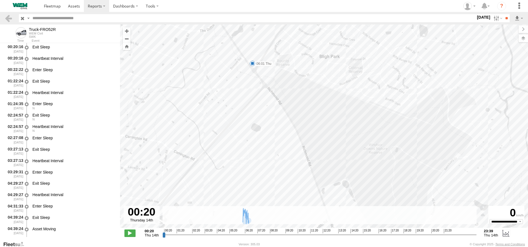
drag, startPoint x: 287, startPoint y: 87, endPoint x: 270, endPoint y: 160, distance: 74.7
click at [270, 160] on div "Truck-FRO52R 06:01 Thu 06:38 Thu 17:55 Thu 05:00 Thu 05:00 Thu 06:20 Thu 06:28 …" at bounding box center [324, 128] width 408 height 209
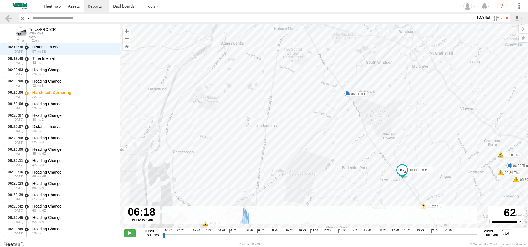
scroll to position [7452, 0]
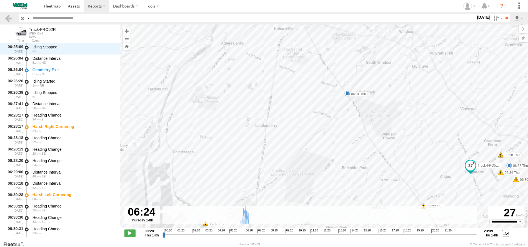
drag, startPoint x: 164, startPoint y: 235, endPoint x: 245, endPoint y: 242, distance: 80.9
click at [245, 237] on input "range" at bounding box center [319, 234] width 314 height 5
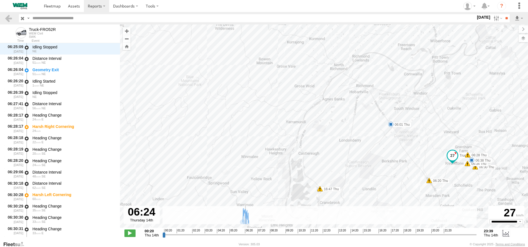
click at [430, 180] on span at bounding box center [429, 180] width 6 height 6
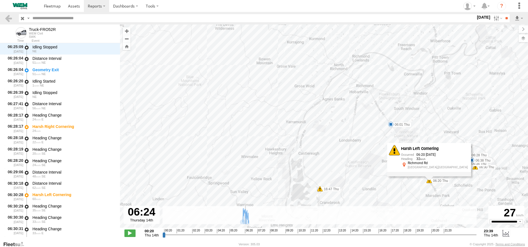
drag, startPoint x: 391, startPoint y: 124, endPoint x: 396, endPoint y: 134, distance: 11.2
click at [396, 134] on div "Truck-FRO52R 06:01 Thu 06:38 Thu 17:55 Thu 05:00 Thu 05:00 Thu 06:20 Thu 06:28 …" at bounding box center [324, 128] width 408 height 209
click at [466, 180] on div "Truck-FRO52R 06:01 Thu 06:38 Thu 17:55 Thu 05:00 Thu 05:00 Thu 06:20 Thu 06:28 …" at bounding box center [324, 128] width 408 height 209
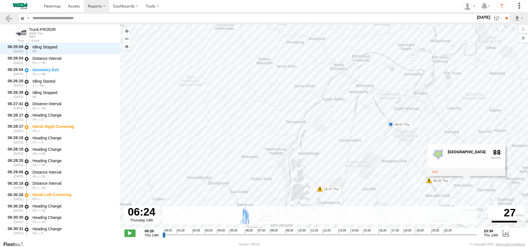
click at [396, 195] on div "Truck-FRO52R 06:01 Thu 06:38 Thu 17:55 Thu 05:00 Thu 05:00 Thu 06:20 Thu 06:28 …" at bounding box center [324, 128] width 408 height 209
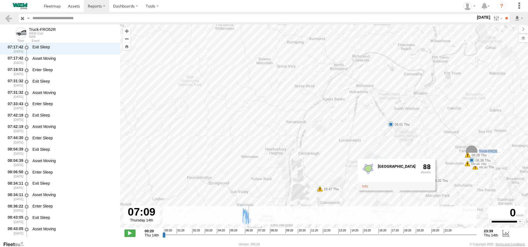
drag, startPoint x: 245, startPoint y: 234, endPoint x: 255, endPoint y: 235, distance: 9.7
type input "**********"
click at [255, 235] on input "range" at bounding box center [319, 234] width 314 height 5
click at [436, 134] on div "Truck-FRO52R 06:01 Thu 06:38 Thu 17:55 Thu 05:00 Thu 05:00 Thu 06:20 Thu 06:28 …" at bounding box center [324, 128] width 408 height 209
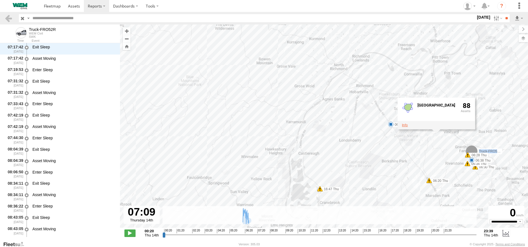
click at [406, 124] on link at bounding box center [405, 125] width 6 height 4
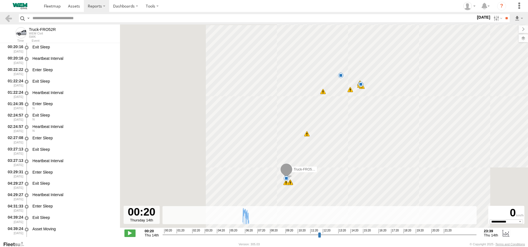
select select "**********"
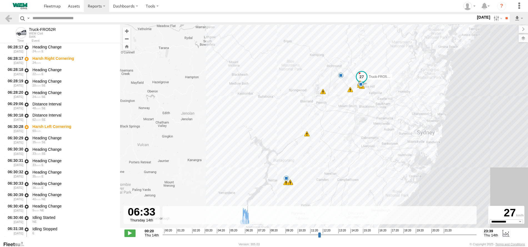
scroll to position [7917, 0]
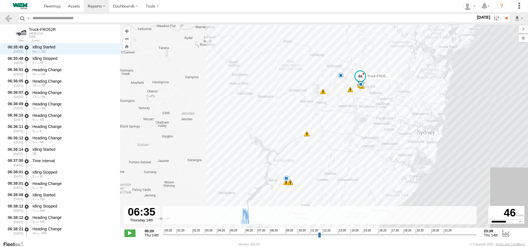
drag, startPoint x: 164, startPoint y: 233, endPoint x: 247, endPoint y: 238, distance: 82.9
click at [247, 237] on input "range" at bounding box center [319, 234] width 314 height 5
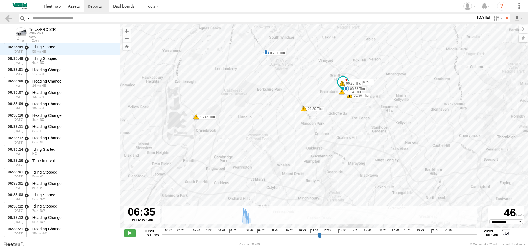
drag, startPoint x: 338, startPoint y: 89, endPoint x: 445, endPoint y: 198, distance: 152.7
click at [445, 198] on div "Truck-FRO52R 05:00 Thu 05:00 Thu 06:01 Thu 06:20 Thu 06:28 Thu 06:30 Thu 06:34 …" at bounding box center [324, 128] width 408 height 209
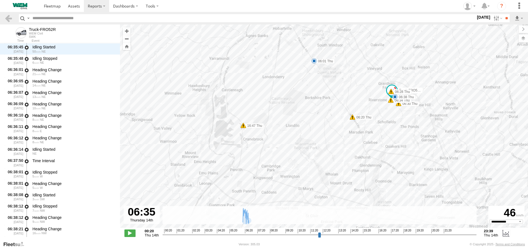
drag, startPoint x: 371, startPoint y: 136, endPoint x: 399, endPoint y: 127, distance: 28.5
click at [399, 127] on div "Truck-FRO52R 05:00 Thu 05:00 Thu 06:01 Thu 06:20 Thu 06:28 Thu 06:30 Thu 06:34 …" at bounding box center [324, 128] width 408 height 209
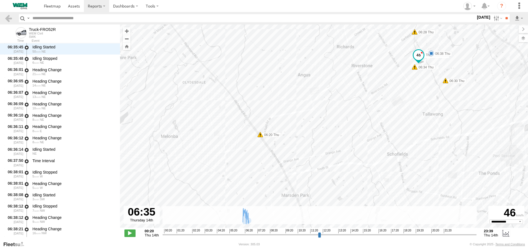
drag, startPoint x: 375, startPoint y: 113, endPoint x: 330, endPoint y: 156, distance: 62.6
click at [328, 174] on div "Truck-FRO52R 05:00 Thu 05:00 Thu 06:01 Thu 06:20 Thu 06:28 Thu 06:30 Thu 06:34 …" at bounding box center [324, 128] width 408 height 209
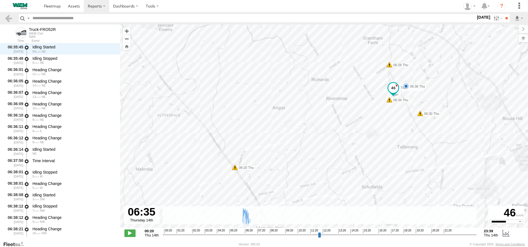
drag, startPoint x: 369, startPoint y: 120, endPoint x: 356, endPoint y: 126, distance: 13.6
click at [356, 126] on div "Truck-FRO52R 05:00 Thu 05:00 Thu 06:01 Thu 06:20 Thu 06:28 Thu 06:30 Thu 06:34 …" at bounding box center [324, 128] width 408 height 209
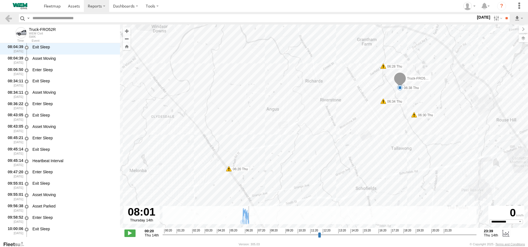
scroll to position [8439, 0]
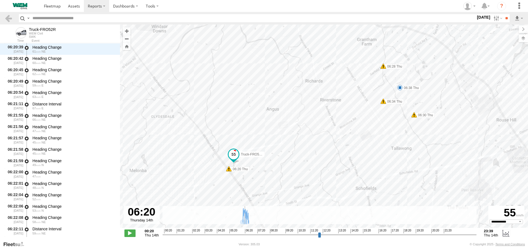
click at [246, 233] on input "range" at bounding box center [319, 234] width 314 height 5
click at [322, 231] on div "00:20 01:20 02:20 03:20 04:20 05:20 06:20 07:20 08:20 09:20 10:20 11:20 12:20 1…" at bounding box center [319, 230] width 310 height 4
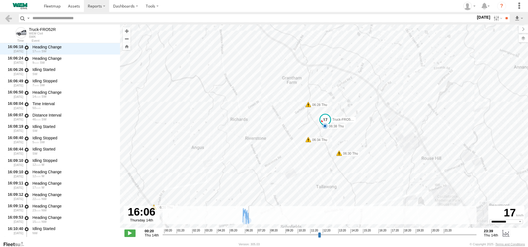
scroll to position [9937, 0]
drag, startPoint x: 249, startPoint y: 234, endPoint x: 375, endPoint y: 235, distance: 126.0
click at [375, 235] on input "range" at bounding box center [319, 234] width 314 height 5
click at [374, 234] on input "range" at bounding box center [319, 234] width 314 height 5
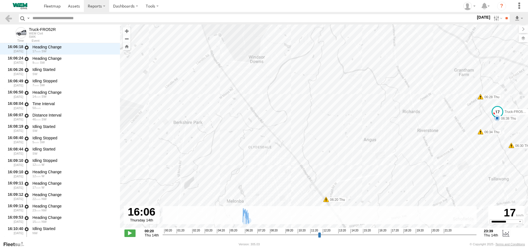
drag, startPoint x: 209, startPoint y: 140, endPoint x: 381, endPoint y: 130, distance: 172.4
click at [381, 130] on div "Truck-FRO52R 05:00 Thu 05:00 Thu 06:01 Thu 06:20 Thu 06:28 Thu 06:30 Thu 06:34 …" at bounding box center [324, 128] width 408 height 209
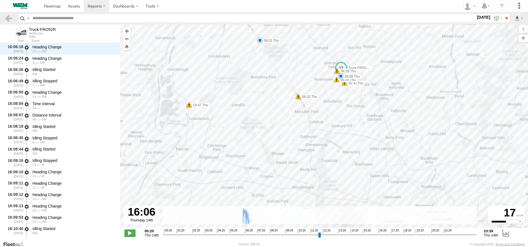
drag, startPoint x: 221, startPoint y: 139, endPoint x: 242, endPoint y: 103, distance: 41.3
click at [242, 103] on div "Truck-FRO52R 05:00 Thu 05:00 Thu 06:01 Thu 06:20 Thu 06:28 Thu 06:30 Thu 06:34 …" at bounding box center [324, 128] width 408 height 209
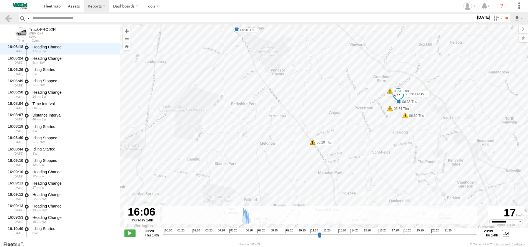
drag, startPoint x: 289, startPoint y: 143, endPoint x: 290, endPoint y: 189, distance: 45.8
click at [290, 189] on div "Truck-FRO52R 05:00 Thu 05:00 Thu 06:01 Thu 06:20 Thu 06:28 Thu 06:30 Thu 06:34 …" at bounding box center [324, 128] width 408 height 209
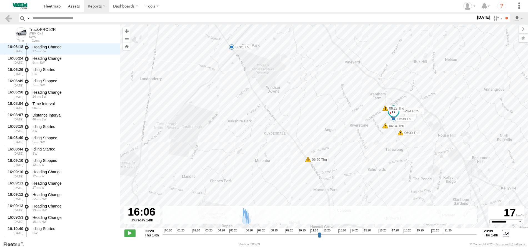
drag, startPoint x: 323, startPoint y: 86, endPoint x: 295, endPoint y: 132, distance: 54.2
click at [295, 132] on div "Truck-FRO52R 05:00 Thu 05:00 Thu 06:01 Thu 06:20 Thu 06:28 Thu 06:30 Thu 06:34 …" at bounding box center [324, 128] width 408 height 209
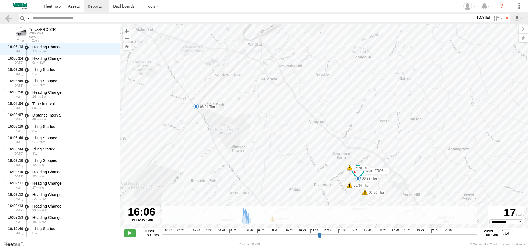
click at [481, 16] on label "[DATE]" at bounding box center [484, 17] width 16 height 6
click at [0, 0] on label at bounding box center [0, 0] width 0 height 0
click at [505, 18] on input "**" at bounding box center [506, 18] width 6 height 8
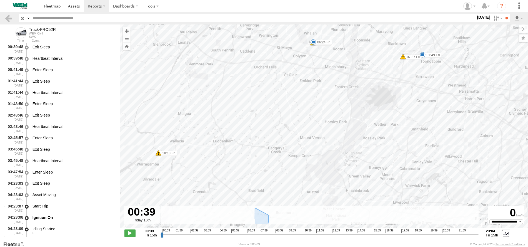
drag, startPoint x: 320, startPoint y: 100, endPoint x: 332, endPoint y: 137, distance: 38.9
click at [332, 137] on div "Truck-FRO52R 06:24 Fri 07:49 Fri 08:45 Fri 18:53 Fri 04:36 Fri 04:38 Fri 04:38 …" at bounding box center [324, 128] width 408 height 209
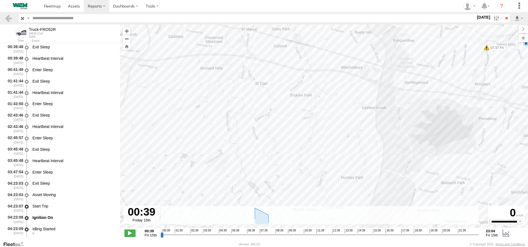
drag, startPoint x: 327, startPoint y: 96, endPoint x: 344, endPoint y: 160, distance: 66.1
click at [344, 160] on div "Truck-FRO52R 06:24 Fri 07:49 Fri 08:45 Fri 18:53 Fri 04:36 Fri 04:38 Fri 04:38 …" at bounding box center [324, 128] width 408 height 209
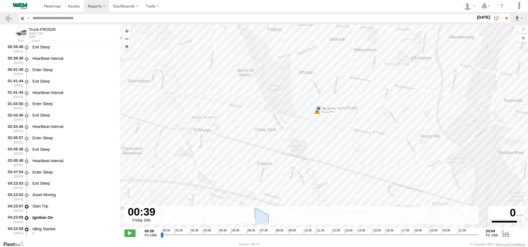
drag, startPoint x: 351, startPoint y: 123, endPoint x: 361, endPoint y: 137, distance: 16.9
click at [361, 137] on div "Truck-FRO52R 06:24 Fri 07:49 Fri 08:45 Fri 18:53 Fri 04:36 Fri 04:38 Fri 04:38 …" at bounding box center [324, 128] width 408 height 209
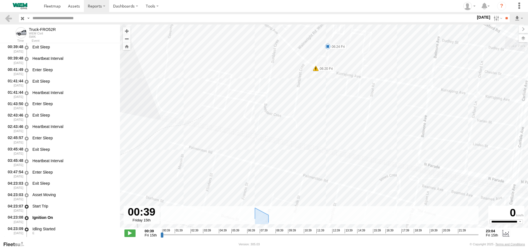
drag, startPoint x: 321, startPoint y: 108, endPoint x: 329, endPoint y: 141, distance: 33.4
click at [328, 140] on div "Truck-FRO52R 06:24 Fri 07:49 Fri 08:45 Fri 18:53 Fri 04:36 Fri 04:38 Fri 04:38 …" at bounding box center [324, 128] width 408 height 209
drag, startPoint x: 296, startPoint y: 89, endPoint x: 292, endPoint y: 134, distance: 45.2
click at [292, 134] on div "Truck-FRO52R 06:24 Fri 07:49 Fri 08:45 Fri 18:53 Fri 04:36 Fri 04:38 Fri 04:38 …" at bounding box center [324, 128] width 408 height 209
drag, startPoint x: 291, startPoint y: 114, endPoint x: 291, endPoint y: 252, distance: 137.4
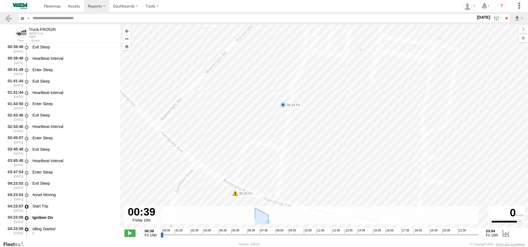
click at [291, 246] on html at bounding box center [264, 123] width 528 height 247
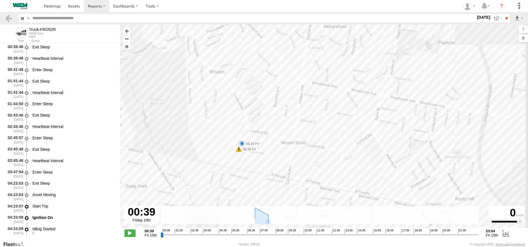
drag, startPoint x: 377, startPoint y: 132, endPoint x: 237, endPoint y: 105, distance: 142.7
click at [238, 106] on div "Truck-FRO52R 06:24 Fri 07:49 Fri 08:45 Fri 18:53 Fri 04:36 Fri 04:38 Fri 04:38 …" at bounding box center [324, 128] width 408 height 209
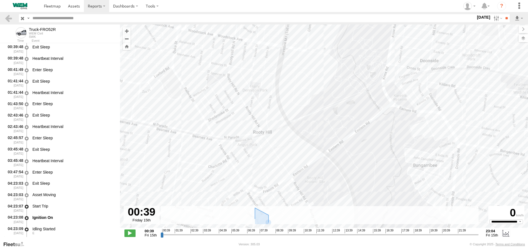
drag, startPoint x: 303, startPoint y: 115, endPoint x: 271, endPoint y: 104, distance: 33.8
click at [272, 104] on div "Truck-FRO52R 06:24 Fri 07:49 Fri 08:45 Fri 18:53 Fri 04:36 Fri 04:38 Fri 04:38 …" at bounding box center [324, 128] width 408 height 209
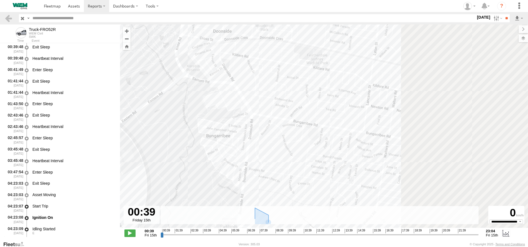
drag, startPoint x: 376, startPoint y: 131, endPoint x: 243, endPoint y: 129, distance: 133.3
click at [238, 129] on div "Truck-FRO52R 06:24 Fri 07:49 Fri 08:45 Fri 18:53 Fri 04:36 Fri 04:38 Fri 04:38 …" at bounding box center [324, 128] width 408 height 209
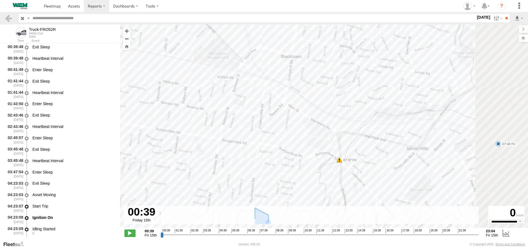
drag, startPoint x: 299, startPoint y: 131, endPoint x: 256, endPoint y: 129, distance: 42.8
click at [228, 133] on div "Truck-FRO52R 06:24 Fri 07:49 Fri 08:45 Fri 18:53 Fri 04:36 Fri 04:38 Fri 04:38 …" at bounding box center [324, 128] width 408 height 209
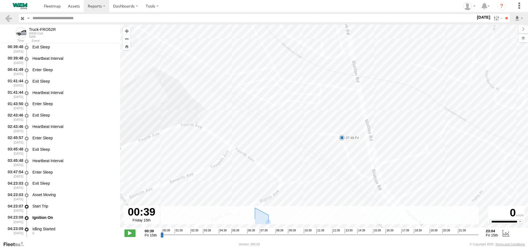
drag, startPoint x: 318, startPoint y: 137, endPoint x: 305, endPoint y: 94, distance: 45.8
click at [305, 94] on div "Truck-FRO52R 06:24 Fri 07:49 Fri 08:45 Fri 18:53 Fri 04:36 Fri 04:38 Fri 04:38 …" at bounding box center [324, 128] width 408 height 209
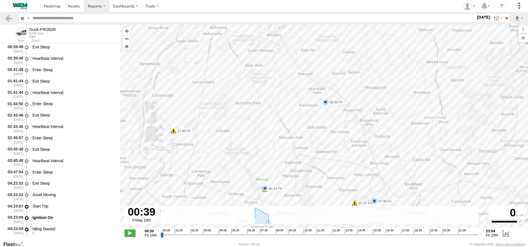
drag, startPoint x: 324, startPoint y: 54, endPoint x: 333, endPoint y: 182, distance: 128.6
click at [333, 182] on div "Truck-FRO52R 06:24 Fri 07:49 Fri 08:45 Fri 18:53 Fri 04:36 Fri 04:38 Fri 04:38 …" at bounding box center [324, 128] width 408 height 209
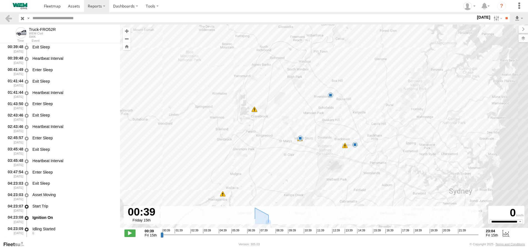
drag, startPoint x: 319, startPoint y: 140, endPoint x: 325, endPoint y: 113, distance: 27.5
click at [325, 113] on div "Truck-FRO52R 06:24 Fri 07:49 Fri 08:45 Fri 18:53 Fri 04:36 Fri 04:38 Fri 04:38 …" at bounding box center [324, 128] width 408 height 209
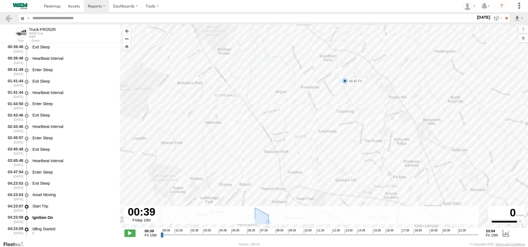
drag, startPoint x: 323, startPoint y: 103, endPoint x: 321, endPoint y: 179, distance: 76.1
click at [321, 179] on div "Truck-FRO52R 06:24 Fri 07:49 Fri 08:45 Fri 18:53 Fri 04:36 Fri 04:38 Fri 04:38 …" at bounding box center [324, 128] width 408 height 209
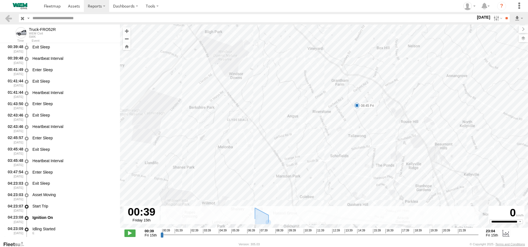
drag, startPoint x: 295, startPoint y: 137, endPoint x: 335, endPoint y: 177, distance: 56.7
click at [331, 176] on div "Truck-FRO52R 06:24 Fri 07:49 Fri 08:45 Fri 18:53 Fri 04:36 Fri 04:38 Fri 04:38 …" at bounding box center [324, 128] width 408 height 209
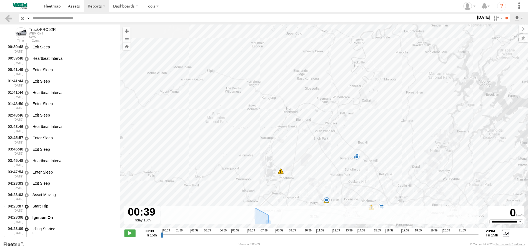
drag, startPoint x: 300, startPoint y: 167, endPoint x: 313, endPoint y: 130, distance: 39.9
click at [313, 130] on div "Truck-FRO52R 06:24 Fri 07:49 Fri 08:45 Fri 18:53 Fri 04:36 Fri 04:38 Fri 04:38 …" at bounding box center [324, 128] width 408 height 209
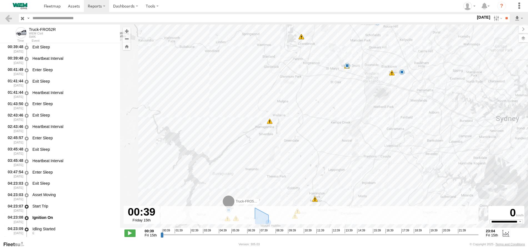
drag, startPoint x: 310, startPoint y: 163, endPoint x: 316, endPoint y: 66, distance: 96.9
click at [316, 66] on div "Truck-FRO52R 06:24 Fri 07:49 Fri 08:45 Fri 18:53 Fri 04:36 Fri 04:38 Fri 04:38 …" at bounding box center [324, 128] width 408 height 209
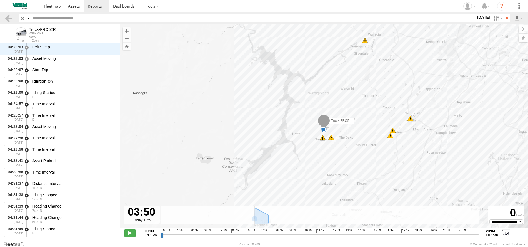
scroll to position [647, 0]
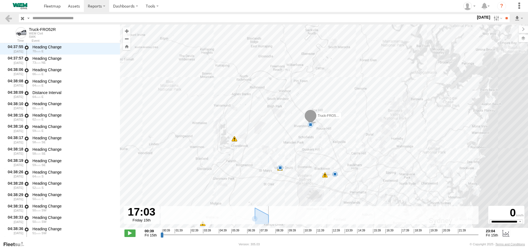
drag, startPoint x: 162, startPoint y: 234, endPoint x: 392, endPoint y: 232, distance: 230.1
click at [392, 232] on input "range" at bounding box center [319, 234] width 318 height 5
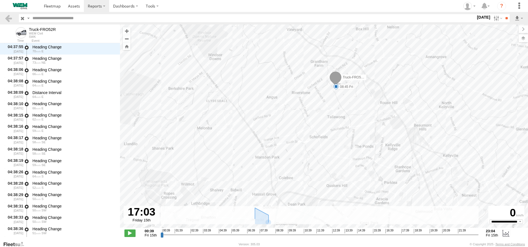
drag, startPoint x: 348, startPoint y: 108, endPoint x: 339, endPoint y: 149, distance: 42.5
click at [339, 149] on div "Truck-FRO52R 06:24 Fri 07:49 Fri 08:45 Fri 18:53 Fri 04:36 Fri 04:38 Fri 04:38 …" at bounding box center [324, 128] width 408 height 209
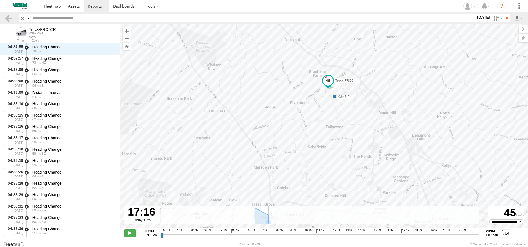
type input "**********"
click at [395, 232] on input "range" at bounding box center [319, 234] width 318 height 5
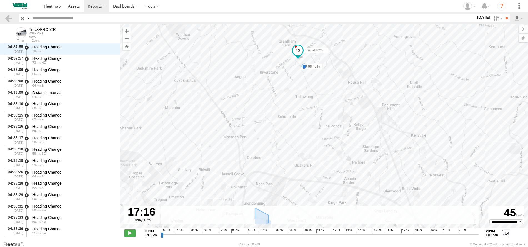
drag, startPoint x: 364, startPoint y: 142, endPoint x: 273, endPoint y: 69, distance: 116.5
click at [274, 70] on div "Truck-FRO52R 06:24 Fri 07:49 Fri 08:45 Fri 18:53 Fri 04:36 Fri 04:38 Fri 04:38 …" at bounding box center [324, 128] width 408 height 209
